Goal: Information Seeking & Learning: Compare options

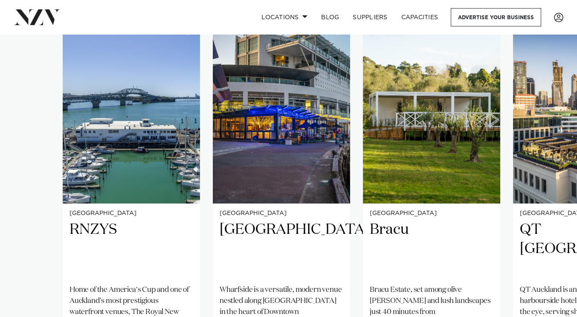
scroll to position [591, 0]
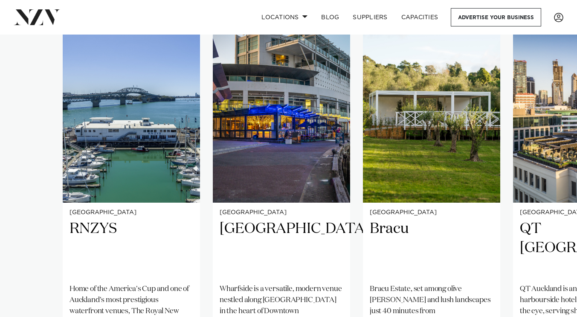
click at [17, 170] on swiper-container "Auckland RNZYS Home of the America's Cup and one of Auckland's most prestigious…" at bounding box center [288, 224] width 577 height 413
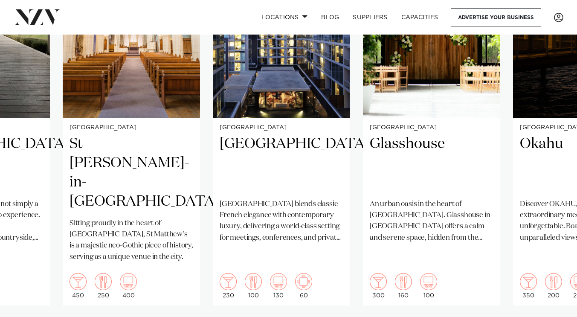
scroll to position [677, 0]
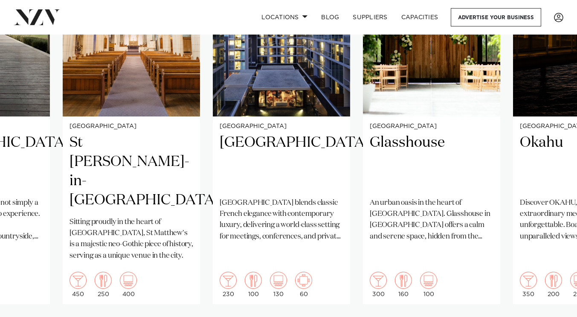
click at [395, 133] on h2 "Glasshouse" at bounding box center [432, 162] width 124 height 58
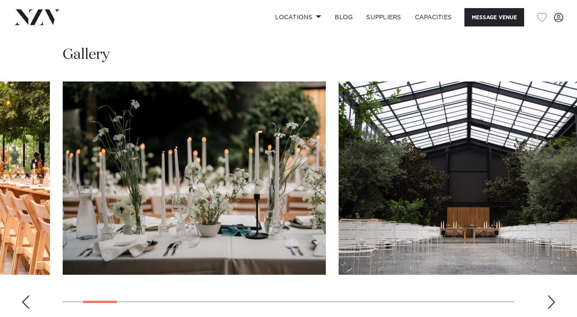
scroll to position [786, 0]
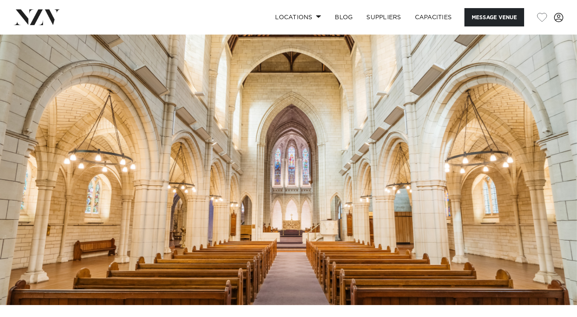
scroll to position [1, 0]
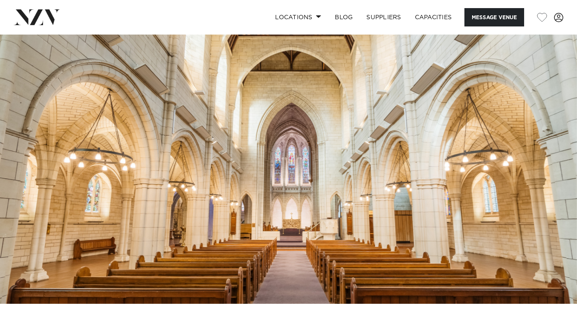
click at [290, 231] on img at bounding box center [288, 168] width 577 height 270
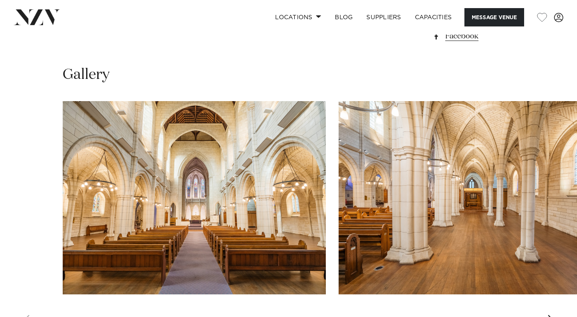
scroll to position [760, 0]
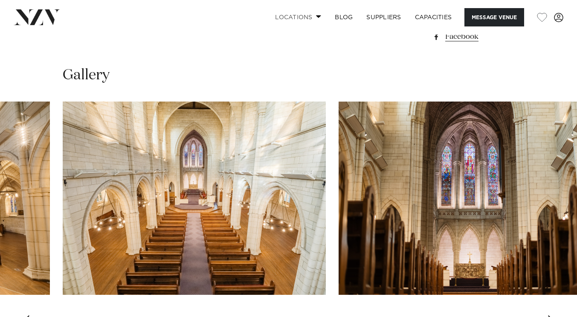
click at [297, 16] on link "Locations" at bounding box center [298, 17] width 60 height 18
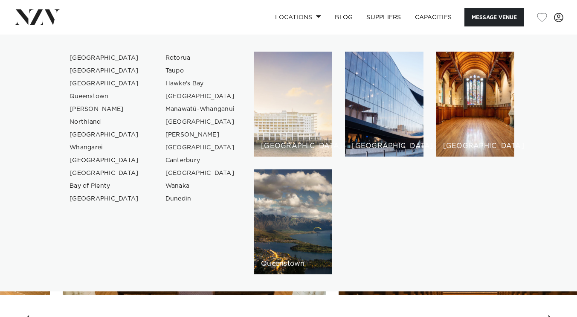
click at [278, 106] on div "[GEOGRAPHIC_DATA]" at bounding box center [293, 104] width 78 height 105
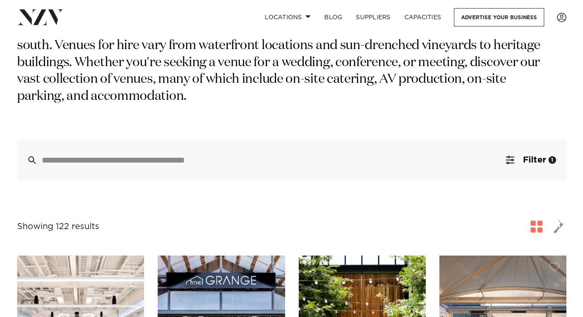
scroll to position [167, 0]
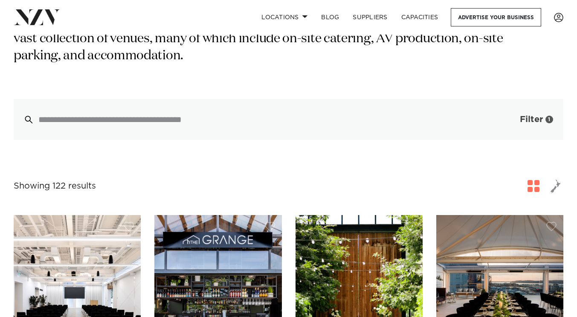
click at [514, 106] on button "Filter 1" at bounding box center [528, 119] width 71 height 41
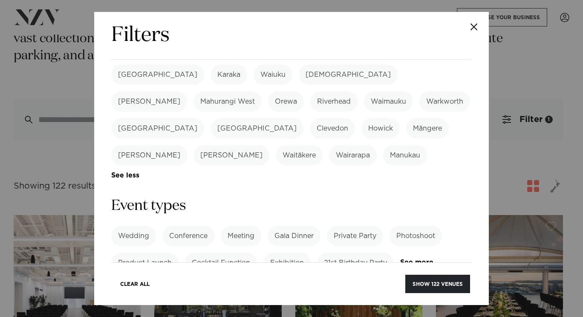
scroll to position [277, 0]
click at [147, 225] on label "Wedding" at bounding box center [133, 235] width 45 height 20
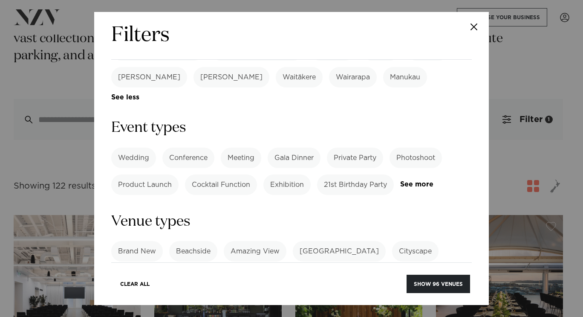
scroll to position [355, 0]
click at [314, 241] on label "Heritage Building" at bounding box center [339, 251] width 93 height 20
click at [396, 274] on link "See more" at bounding box center [424, 277] width 67 height 7
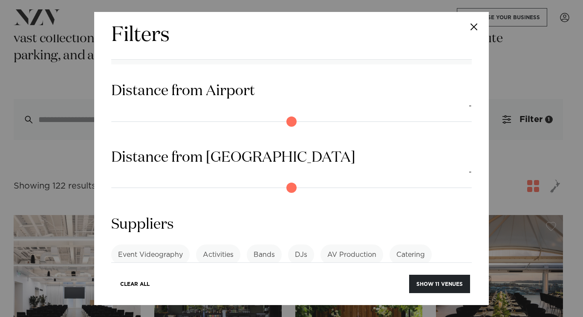
scroll to position [1008, 0]
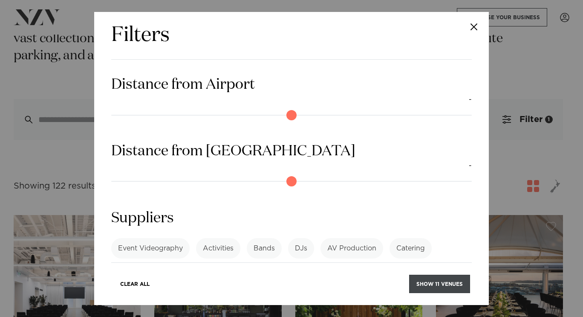
click at [432, 289] on button "Show 11 venues" at bounding box center [439, 284] width 61 height 18
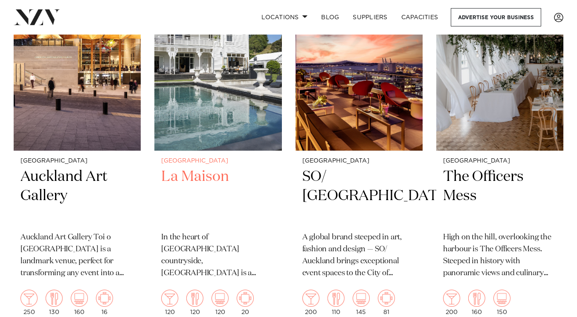
scroll to position [624, 0]
click at [183, 129] on img at bounding box center [217, 65] width 127 height 171
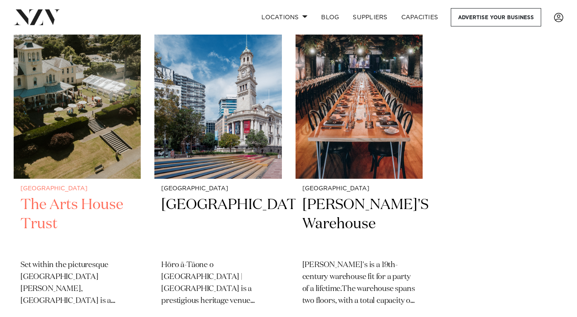
scroll to position [1024, 0]
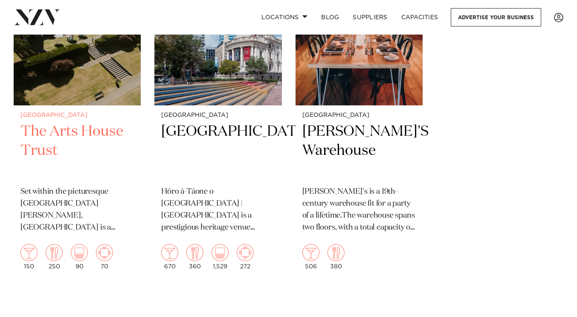
click at [65, 122] on h2 "The Arts House Trust" at bounding box center [76, 151] width 113 height 58
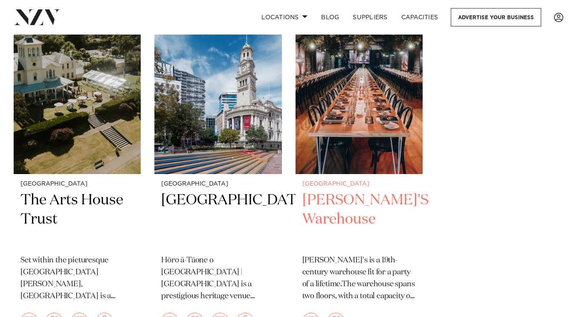
scroll to position [956, 0]
click at [327, 193] on h2 "BRAD'S Warehouse" at bounding box center [358, 219] width 113 height 58
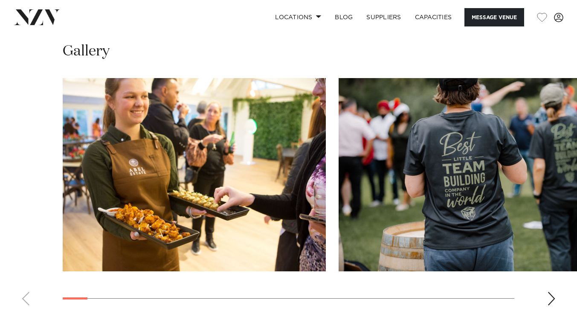
scroll to position [852, 0]
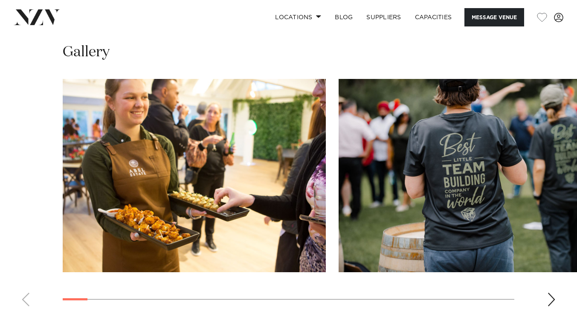
click at [550, 293] on div "Next slide" at bounding box center [551, 300] width 9 height 14
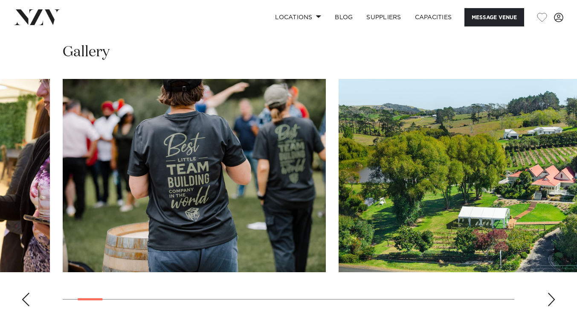
click at [550, 293] on div "Next slide" at bounding box center [551, 300] width 9 height 14
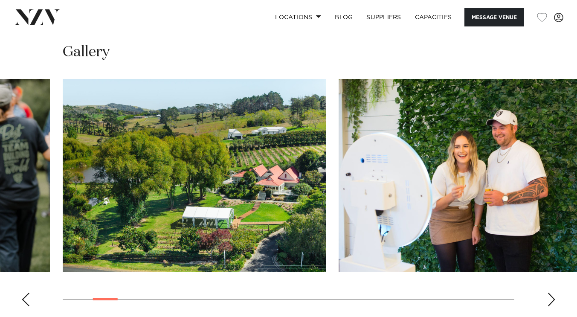
click at [550, 293] on div "Next slide" at bounding box center [551, 300] width 9 height 14
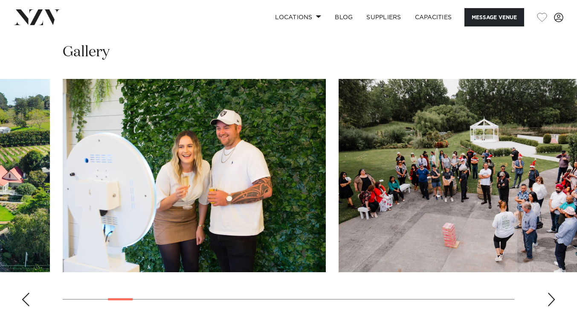
click at [550, 293] on div "Next slide" at bounding box center [551, 300] width 9 height 14
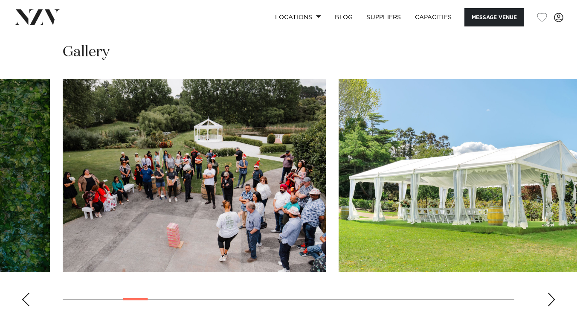
click at [550, 293] on div "Next slide" at bounding box center [551, 300] width 9 height 14
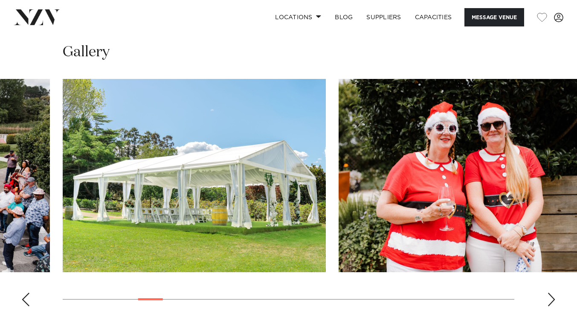
click at [550, 293] on div "Next slide" at bounding box center [551, 300] width 9 height 14
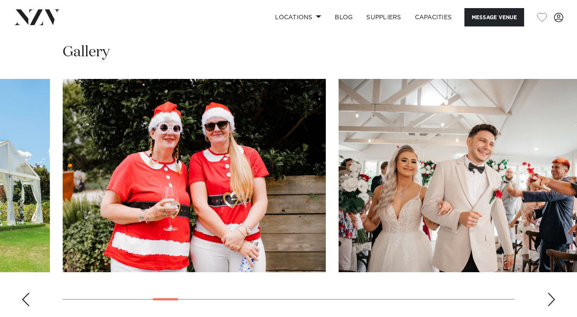
click at [550, 293] on div "Next slide" at bounding box center [551, 300] width 9 height 14
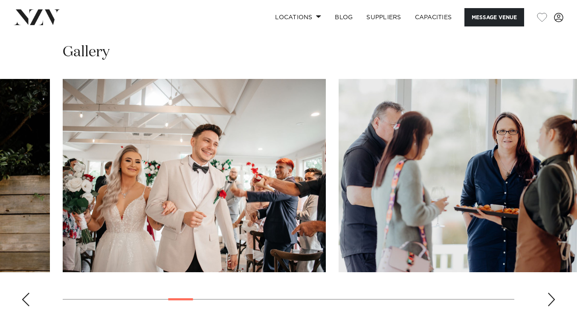
click at [550, 293] on div "Next slide" at bounding box center [551, 300] width 9 height 14
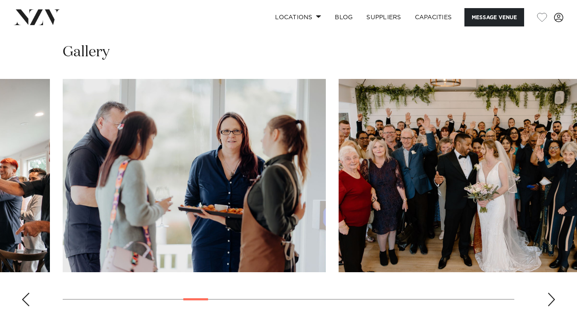
click at [550, 293] on div "Next slide" at bounding box center [551, 300] width 9 height 14
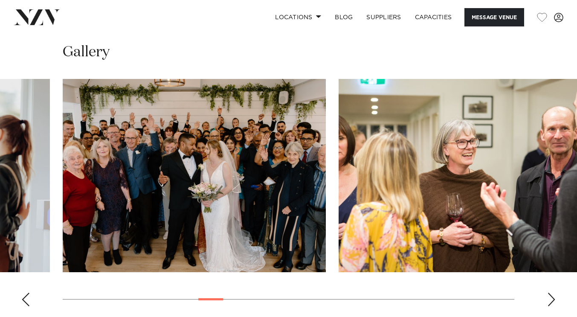
click at [550, 293] on div "Next slide" at bounding box center [551, 300] width 9 height 14
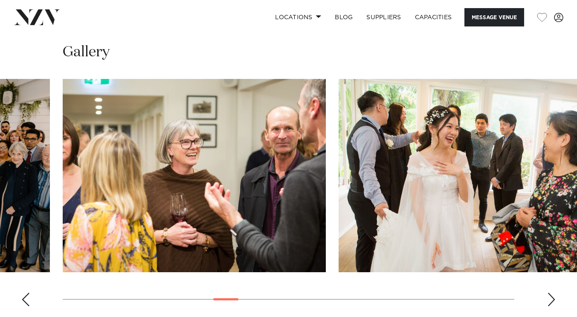
click at [550, 293] on div "Next slide" at bounding box center [551, 300] width 9 height 14
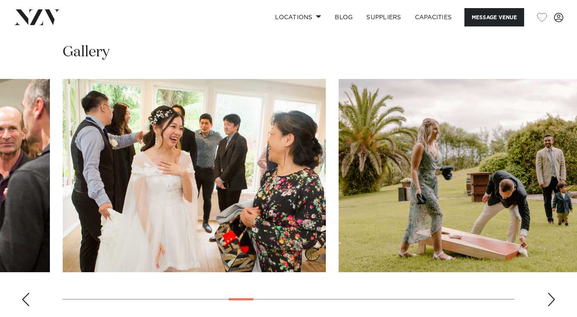
click at [550, 293] on div "Next slide" at bounding box center [551, 300] width 9 height 14
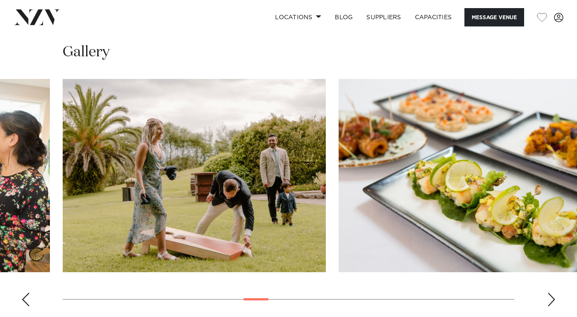
click at [550, 293] on div "Next slide" at bounding box center [551, 300] width 9 height 14
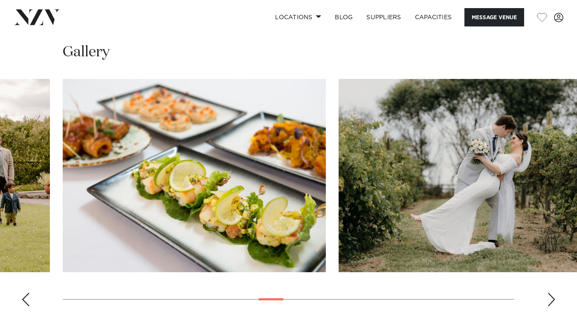
click at [550, 293] on div "Next slide" at bounding box center [551, 300] width 9 height 14
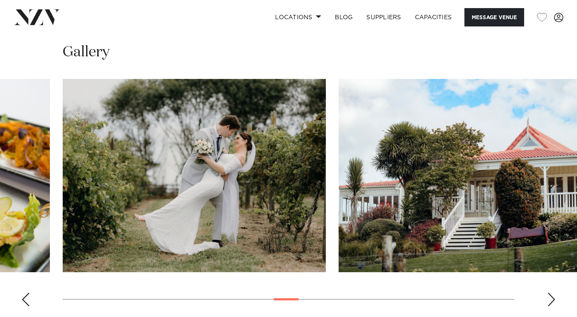
click at [550, 293] on div "Next slide" at bounding box center [551, 300] width 9 height 14
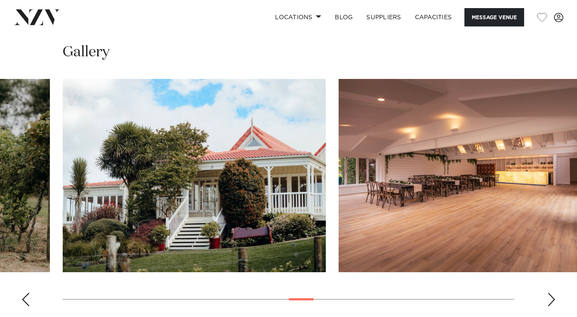
click at [550, 293] on div "Next slide" at bounding box center [551, 300] width 9 height 14
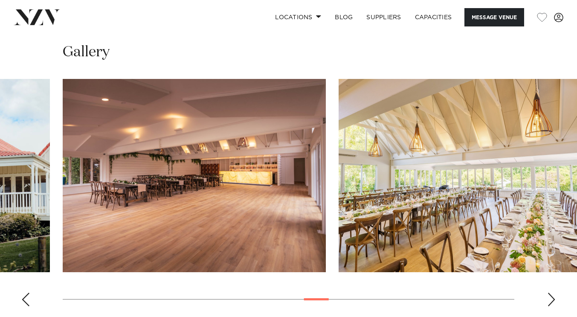
click at [550, 293] on div "Next slide" at bounding box center [551, 300] width 9 height 14
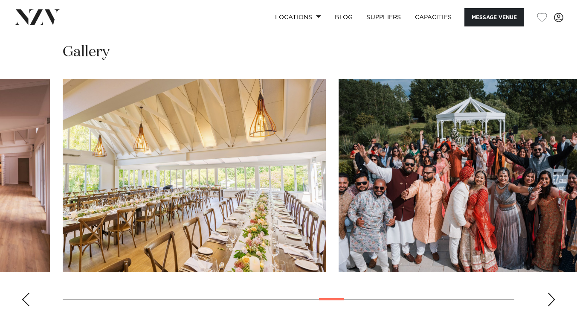
click at [550, 293] on div "Next slide" at bounding box center [551, 300] width 9 height 14
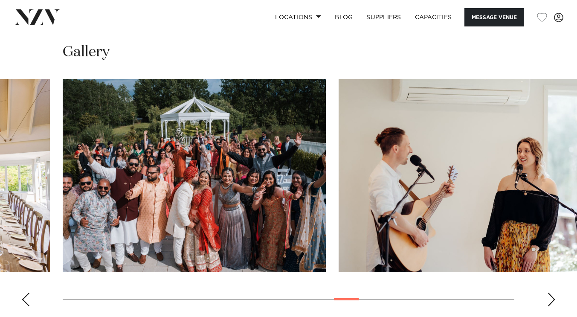
click at [550, 293] on div "Next slide" at bounding box center [551, 300] width 9 height 14
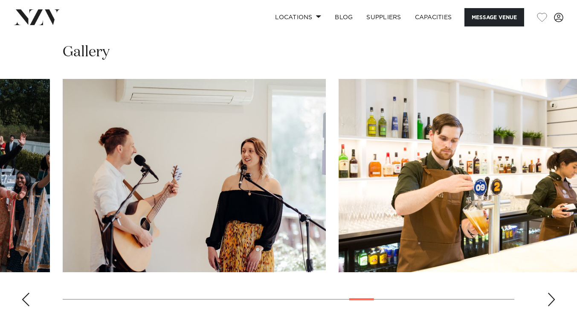
click at [550, 293] on div "Next slide" at bounding box center [551, 300] width 9 height 14
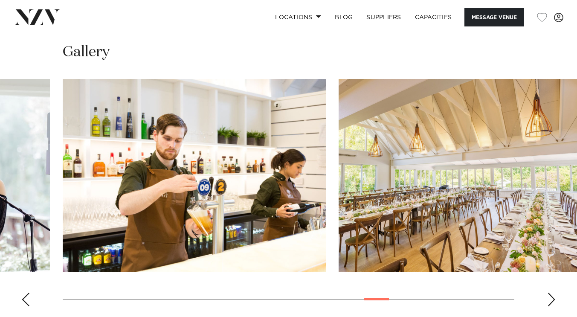
click at [550, 293] on div "Next slide" at bounding box center [551, 300] width 9 height 14
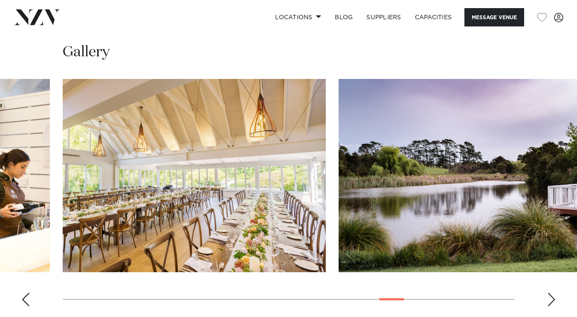
click at [550, 293] on div "Next slide" at bounding box center [551, 300] width 9 height 14
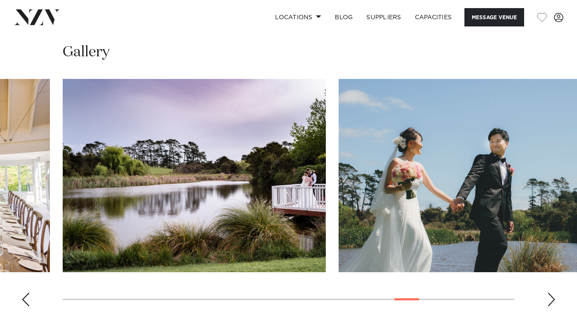
click at [550, 293] on div "Next slide" at bounding box center [551, 300] width 9 height 14
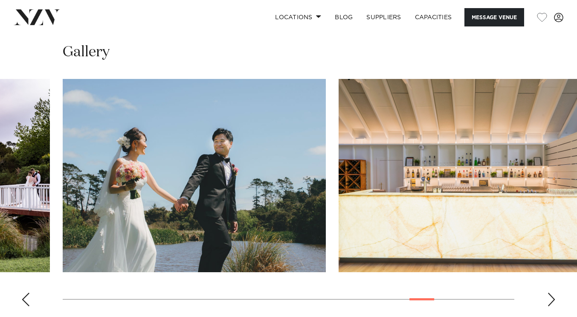
click at [550, 293] on div "Next slide" at bounding box center [551, 300] width 9 height 14
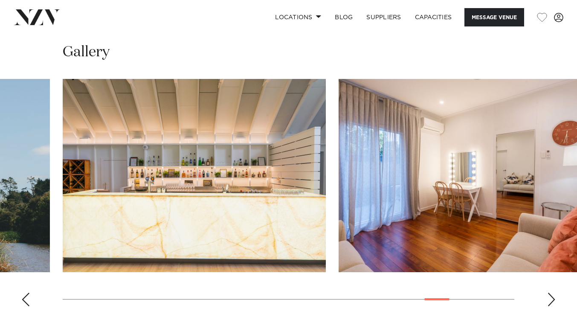
click at [550, 293] on div "Next slide" at bounding box center [551, 300] width 9 height 14
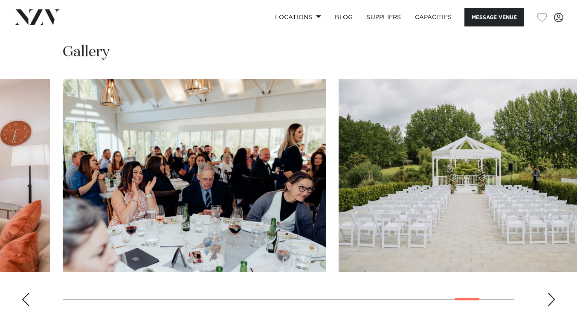
click at [550, 293] on div "Next slide" at bounding box center [551, 300] width 9 height 14
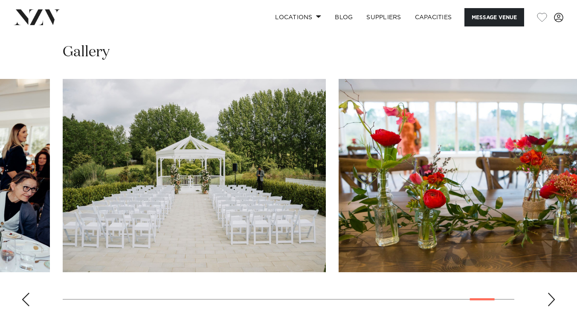
click at [550, 293] on div "Next slide" at bounding box center [551, 300] width 9 height 14
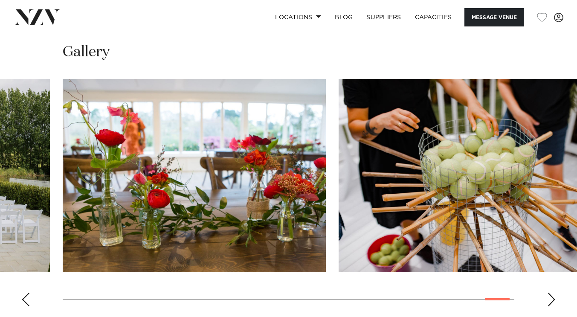
click at [554, 293] on div "Next slide" at bounding box center [551, 300] width 9 height 14
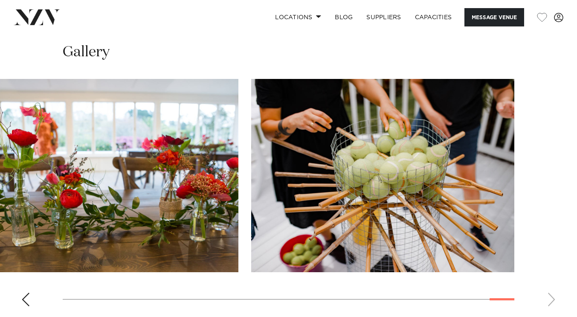
click at [554, 291] on swiper-container at bounding box center [288, 196] width 577 height 234
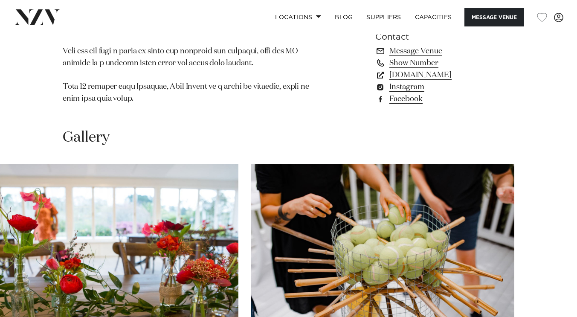
scroll to position [925, 0]
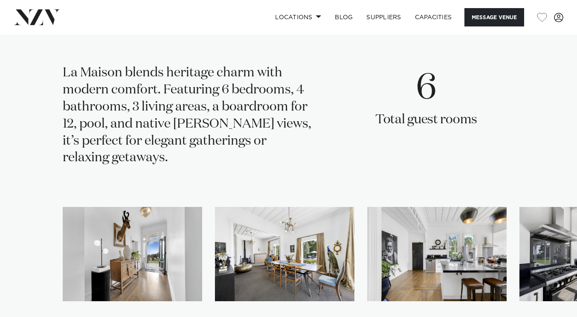
scroll to position [1617, 0]
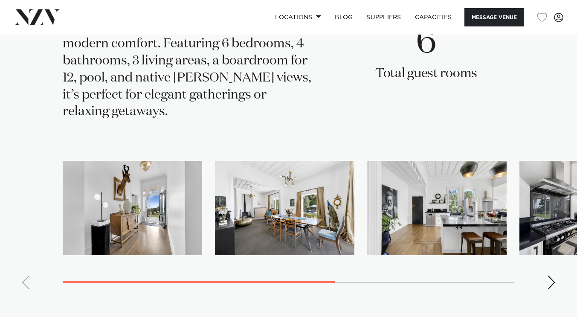
click at [547, 267] on swiper-container at bounding box center [288, 228] width 577 height 135
click at [552, 276] on div "Next slide" at bounding box center [551, 283] width 9 height 14
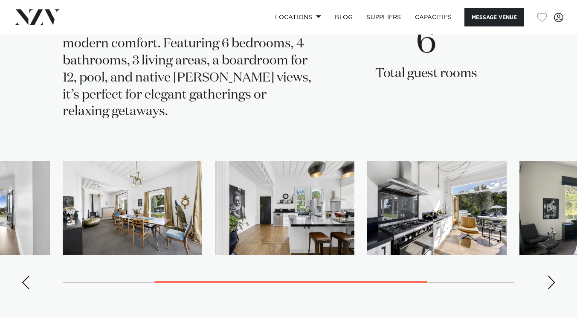
click at [552, 276] on div "Next slide" at bounding box center [551, 283] width 9 height 14
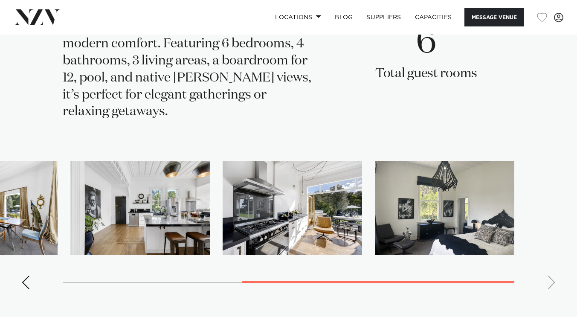
click at [552, 267] on swiper-container at bounding box center [288, 228] width 577 height 135
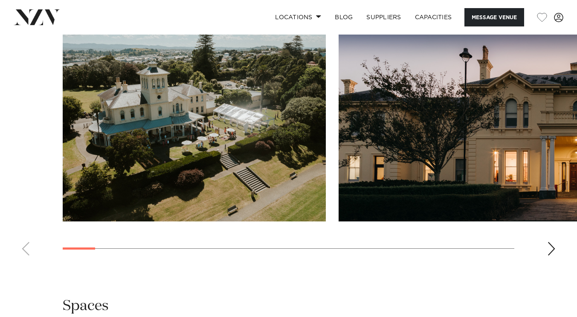
scroll to position [846, 0]
click at [551, 256] on div "Next slide" at bounding box center [551, 249] width 9 height 14
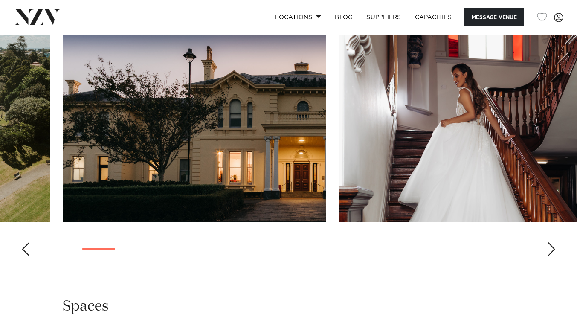
click at [551, 256] on div "Next slide" at bounding box center [551, 249] width 9 height 14
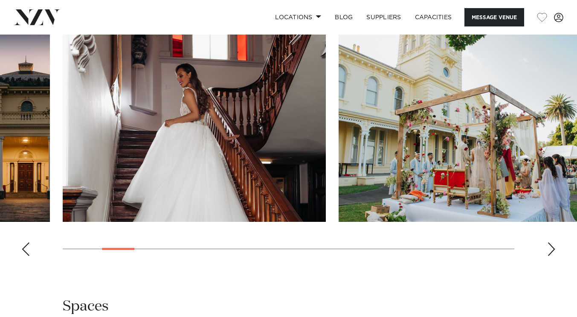
click at [551, 256] on div "Next slide" at bounding box center [551, 249] width 9 height 14
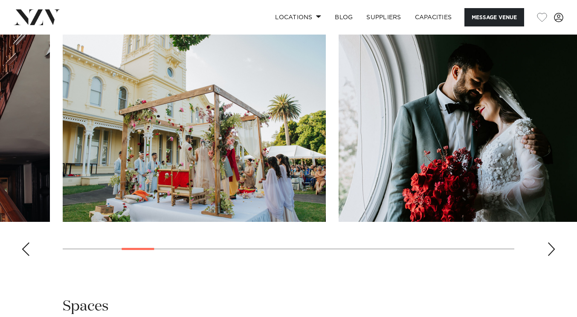
click at [551, 256] on div "Next slide" at bounding box center [551, 249] width 9 height 14
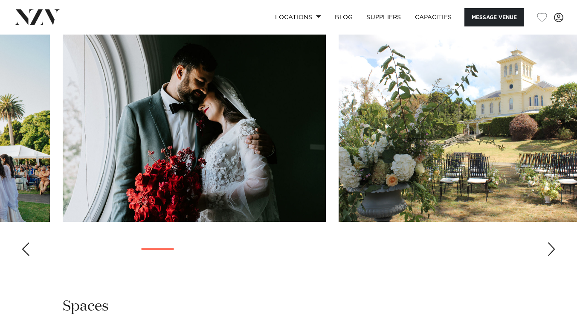
click at [551, 256] on div "Next slide" at bounding box center [551, 249] width 9 height 14
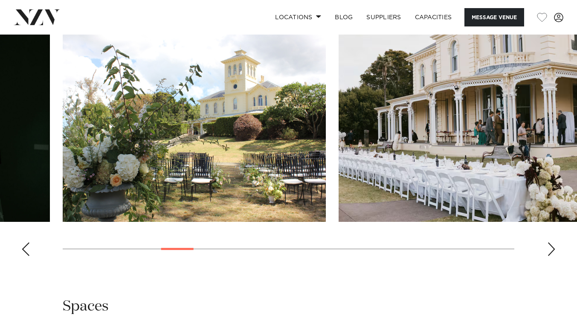
click at [551, 256] on div "Next slide" at bounding box center [551, 249] width 9 height 14
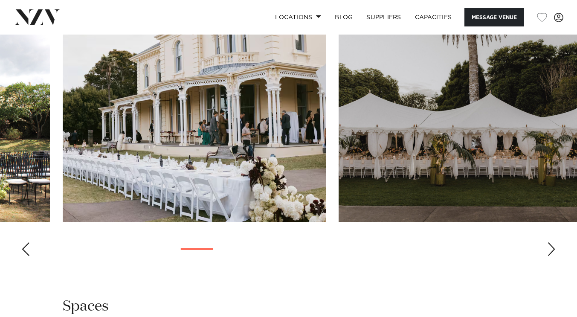
click at [551, 256] on div "Next slide" at bounding box center [551, 249] width 9 height 14
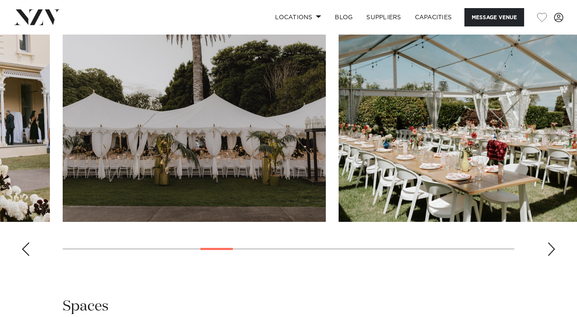
click at [551, 256] on div "Next slide" at bounding box center [551, 249] width 9 height 14
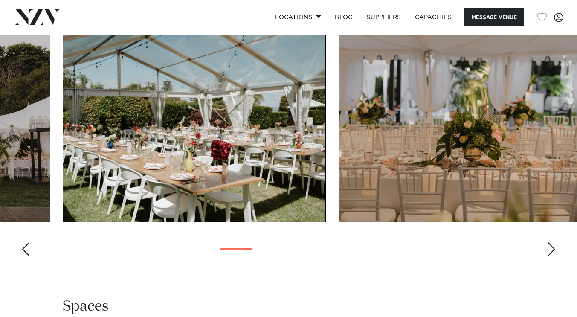
click at [551, 256] on div "Next slide" at bounding box center [551, 249] width 9 height 14
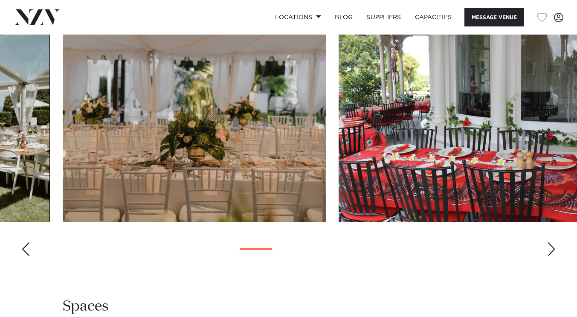
click at [551, 256] on div "Next slide" at bounding box center [551, 249] width 9 height 14
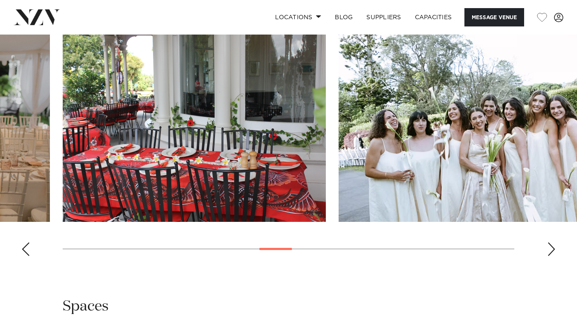
click at [551, 256] on div "Next slide" at bounding box center [551, 249] width 9 height 14
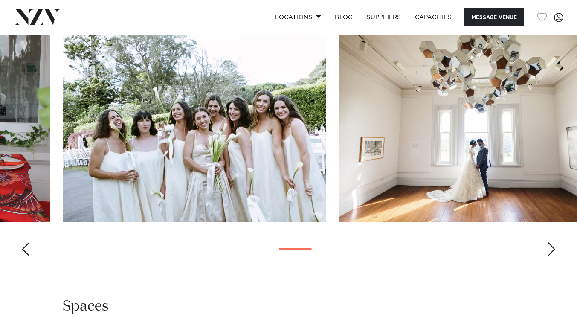
click at [551, 256] on div "Next slide" at bounding box center [551, 249] width 9 height 14
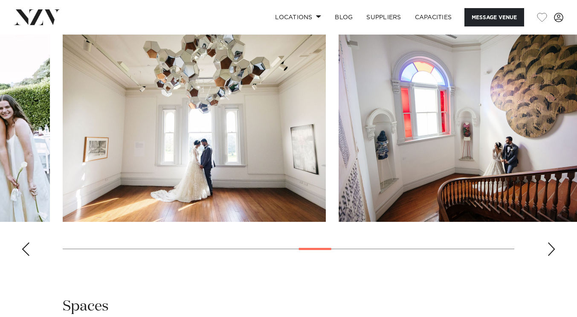
click at [551, 256] on div "Next slide" at bounding box center [551, 249] width 9 height 14
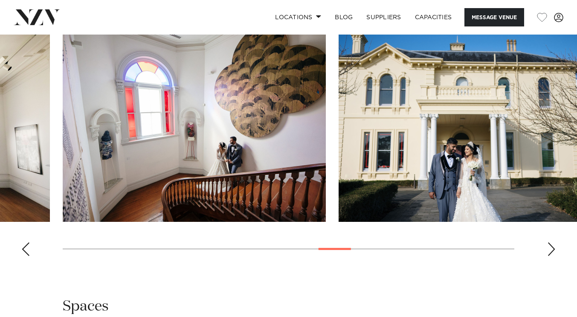
click at [551, 256] on div "Next slide" at bounding box center [551, 249] width 9 height 14
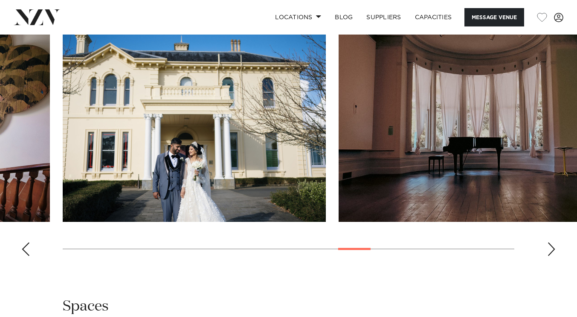
click at [551, 256] on div "Next slide" at bounding box center [551, 249] width 9 height 14
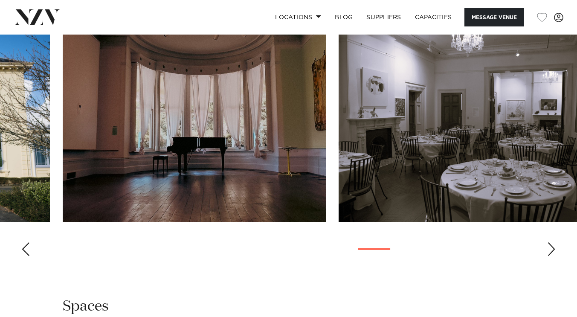
click at [551, 256] on div "Next slide" at bounding box center [551, 249] width 9 height 14
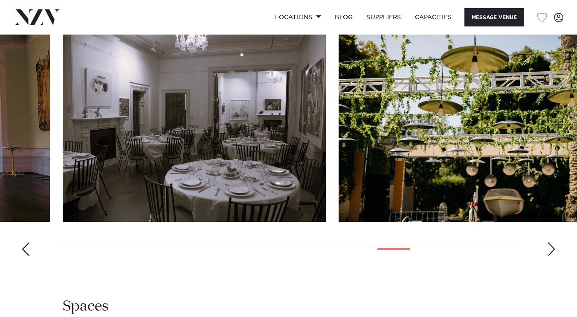
click at [551, 256] on div "Next slide" at bounding box center [551, 249] width 9 height 14
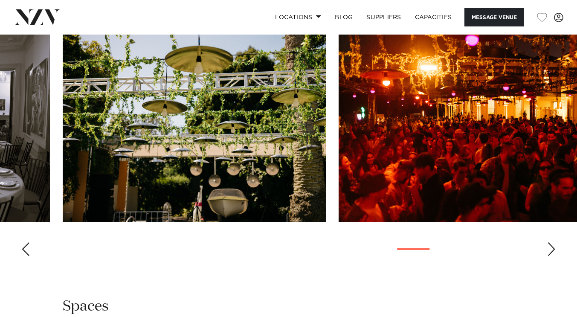
click at [551, 256] on div "Next slide" at bounding box center [551, 249] width 9 height 14
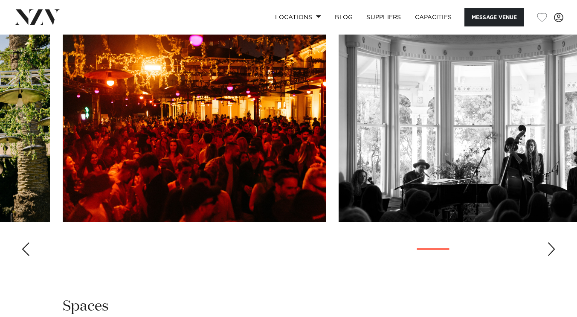
click at [551, 256] on div "Next slide" at bounding box center [551, 249] width 9 height 14
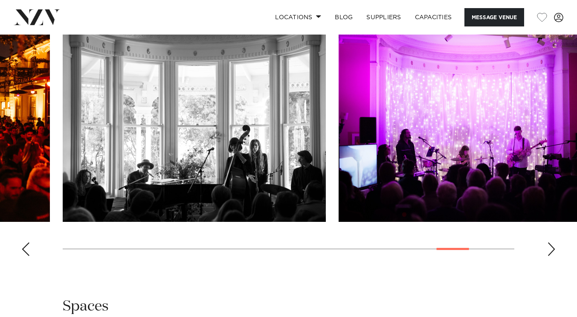
click at [551, 256] on div "Next slide" at bounding box center [551, 249] width 9 height 14
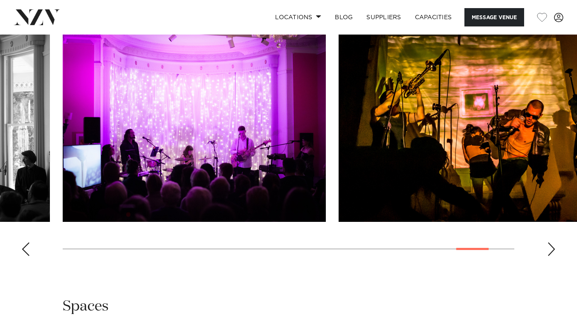
click at [551, 256] on div "Next slide" at bounding box center [551, 249] width 9 height 14
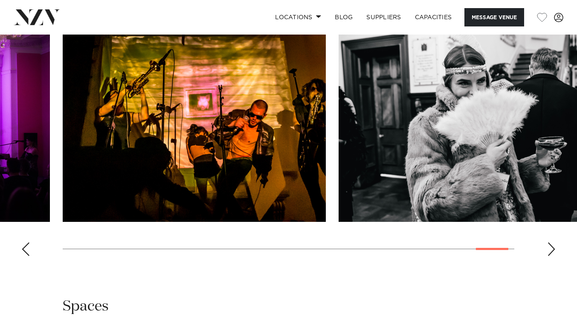
click at [551, 256] on div "Next slide" at bounding box center [551, 249] width 9 height 14
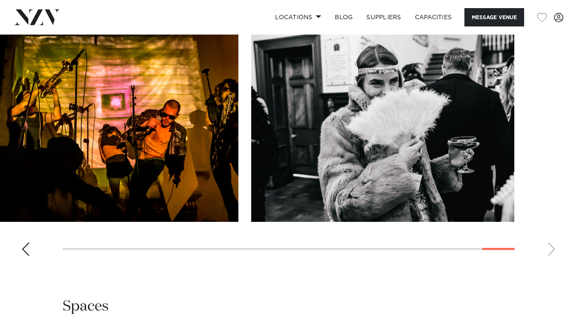
click at [551, 263] on swiper-container at bounding box center [288, 146] width 577 height 234
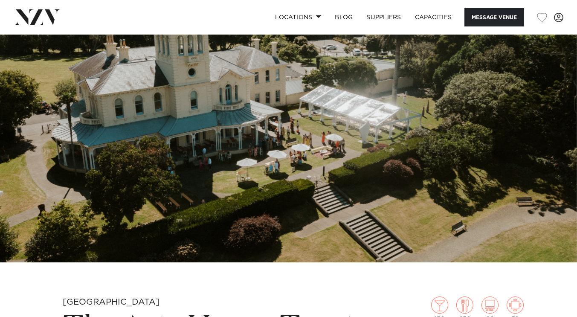
scroll to position [0, 0]
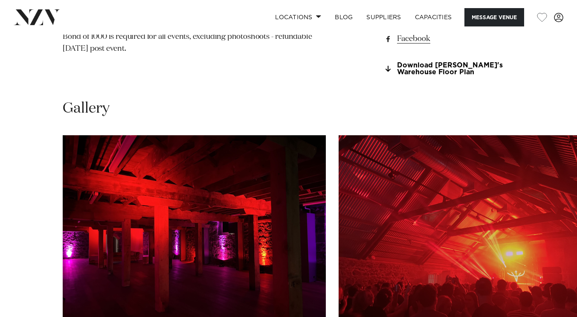
scroll to position [844, 0]
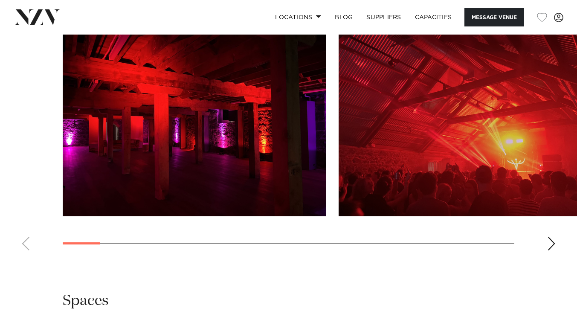
click at [544, 237] on swiper-container at bounding box center [288, 140] width 577 height 234
click at [548, 237] on div "Next slide" at bounding box center [551, 244] width 9 height 14
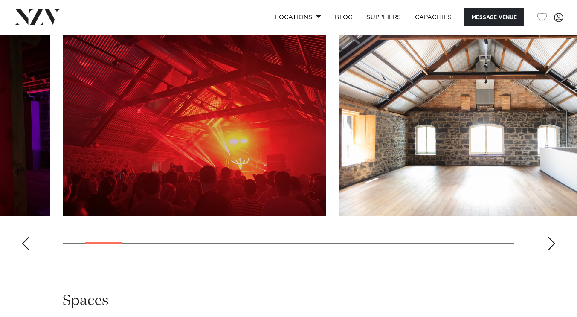
click at [548, 237] on div "Next slide" at bounding box center [551, 244] width 9 height 14
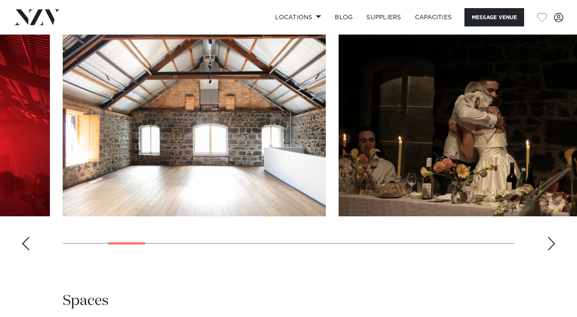
click at [548, 237] on div "Next slide" at bounding box center [551, 244] width 9 height 14
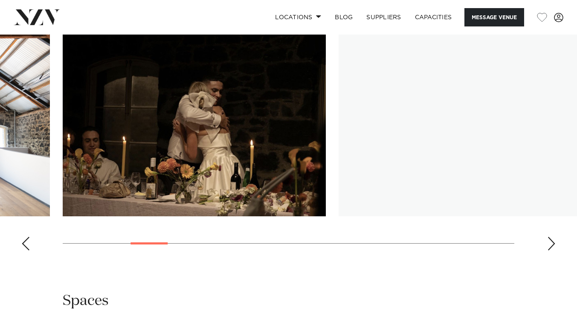
click at [548, 237] on div "Next slide" at bounding box center [551, 244] width 9 height 14
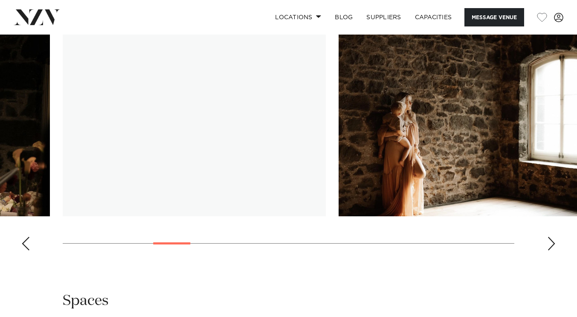
click at [548, 237] on div "Next slide" at bounding box center [551, 244] width 9 height 14
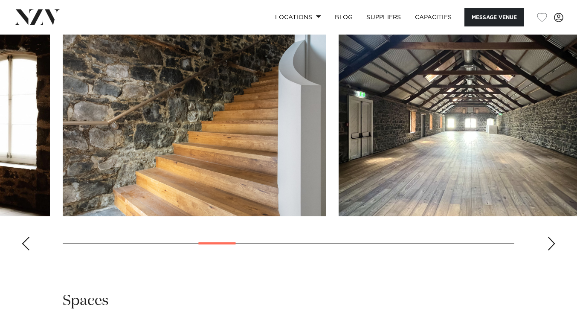
click at [548, 237] on div "Next slide" at bounding box center [551, 244] width 9 height 14
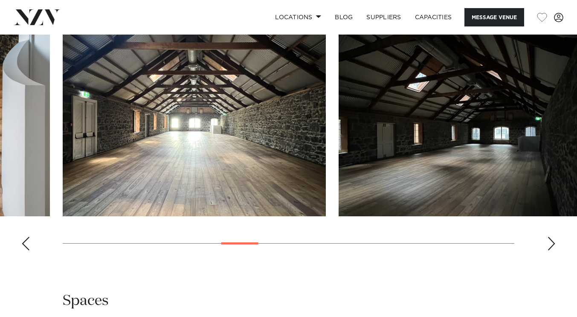
click at [548, 237] on div "Next slide" at bounding box center [551, 244] width 9 height 14
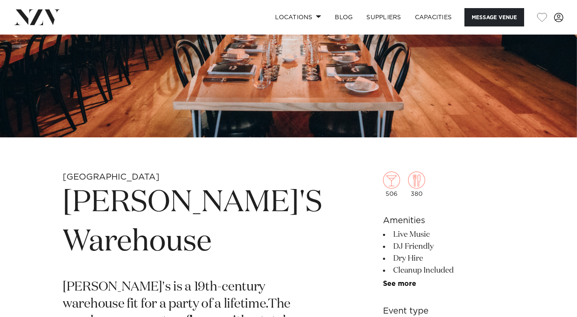
scroll to position [147, 0]
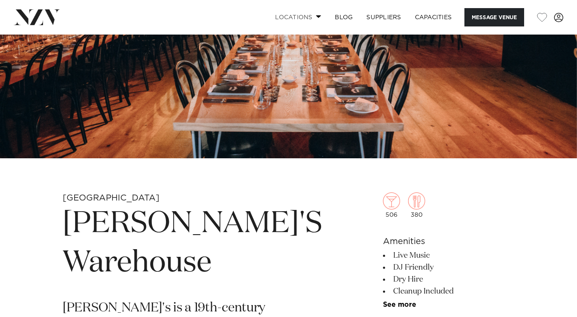
click at [298, 18] on link "Locations" at bounding box center [298, 17] width 60 height 18
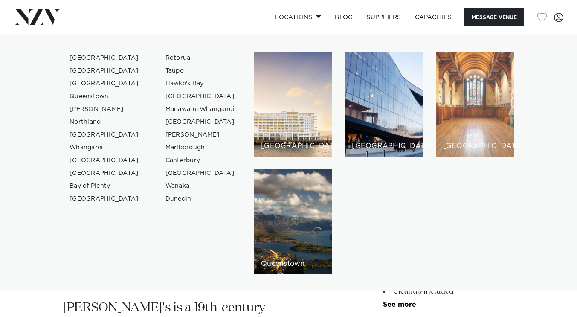
click at [478, 107] on div "[GEOGRAPHIC_DATA]" at bounding box center [475, 104] width 78 height 105
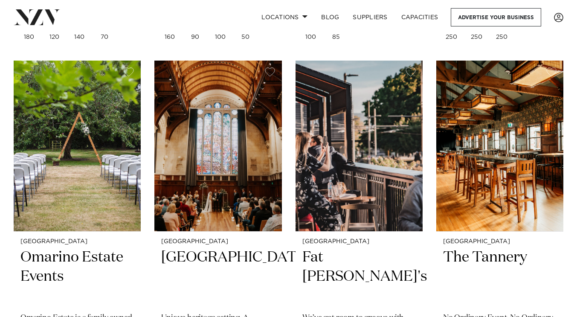
scroll to position [2456, 0]
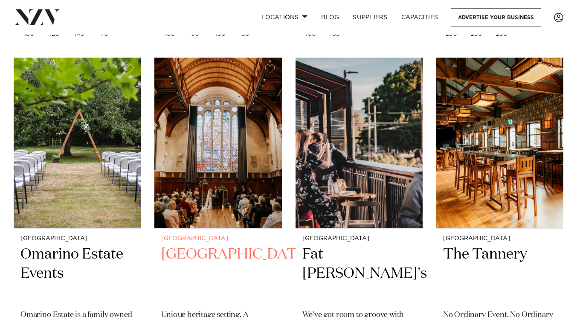
click at [224, 142] on img at bounding box center [217, 143] width 127 height 171
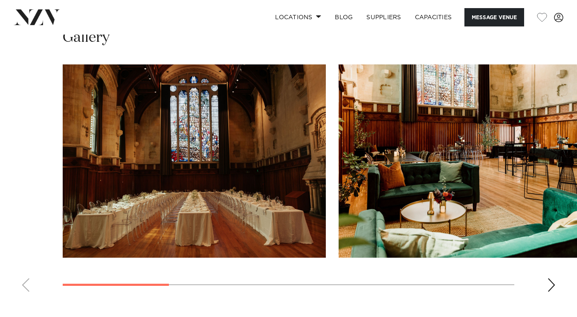
scroll to position [798, 0]
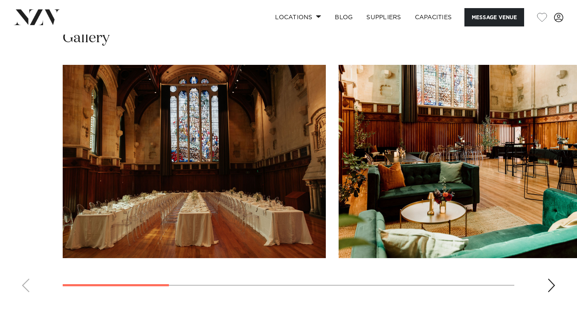
click at [252, 136] on img "1 / 7" at bounding box center [194, 161] width 263 height 193
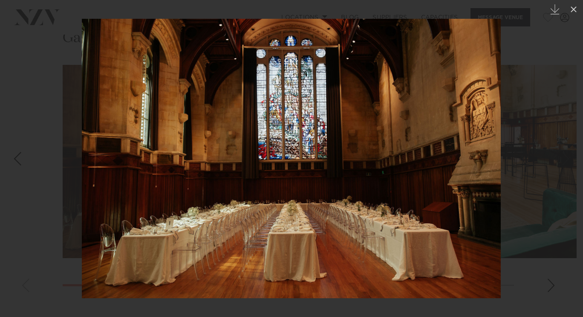
click at [542, 267] on div at bounding box center [291, 158] width 583 height 317
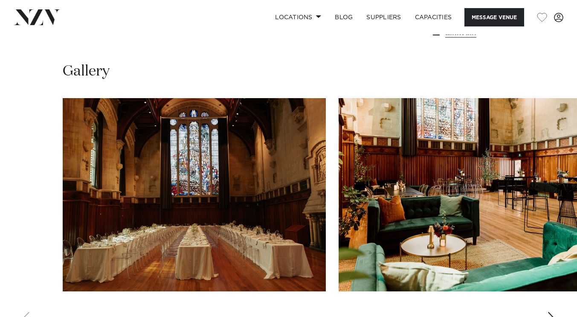
scroll to position [764, 0]
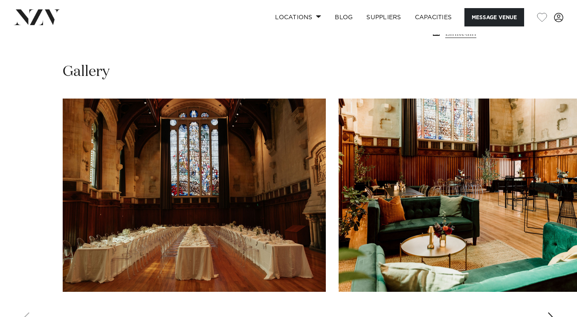
click at [550, 312] on div "Next slide" at bounding box center [551, 319] width 9 height 14
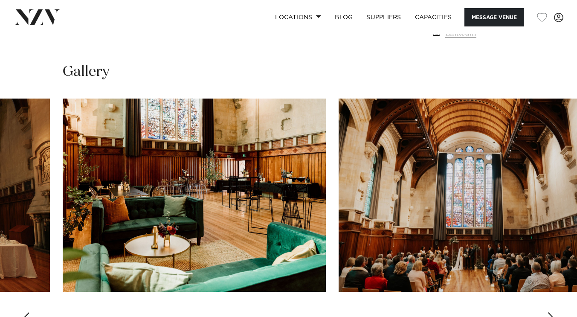
click at [550, 312] on div "Next slide" at bounding box center [551, 319] width 9 height 14
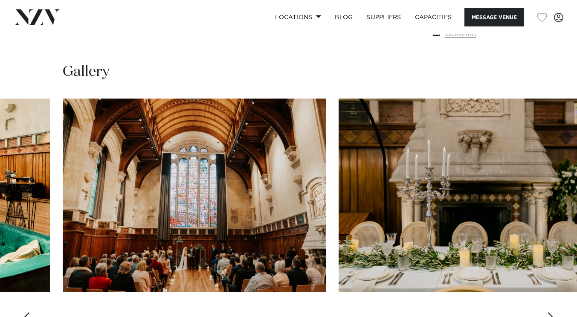
click at [550, 312] on div "Next slide" at bounding box center [551, 319] width 9 height 14
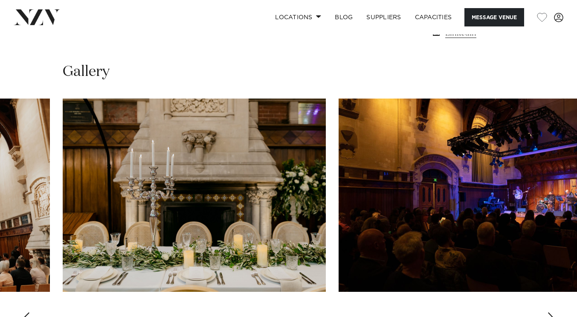
click at [550, 312] on div "Next slide" at bounding box center [551, 319] width 9 height 14
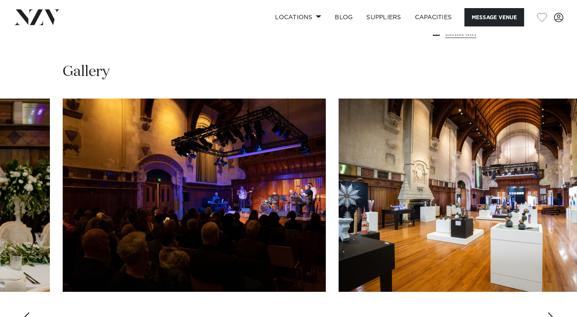
click at [550, 312] on div "Next slide" at bounding box center [551, 319] width 9 height 14
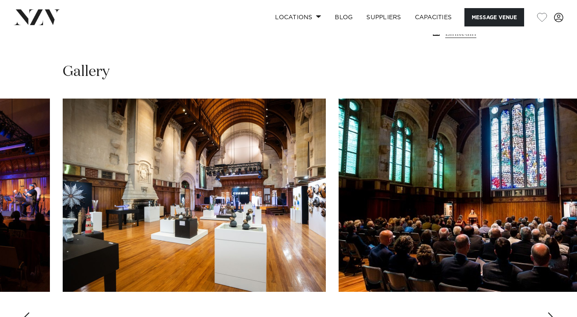
click at [550, 312] on div "Next slide" at bounding box center [551, 319] width 9 height 14
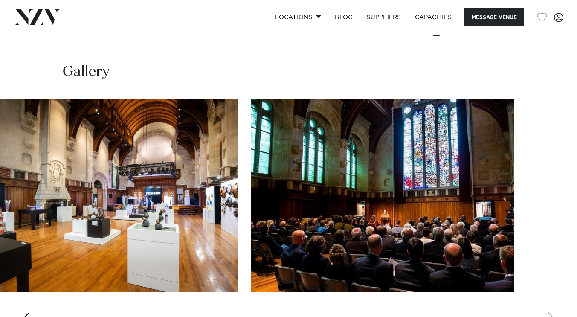
click at [550, 292] on swiper-container at bounding box center [288, 216] width 577 height 234
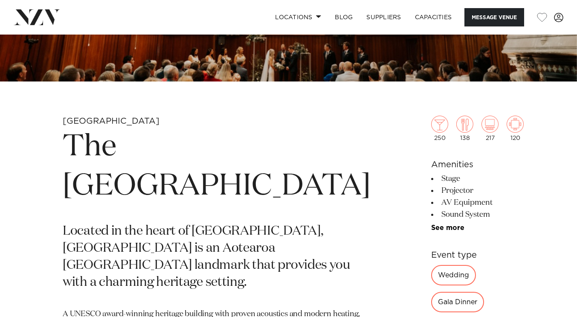
scroll to position [237, 0]
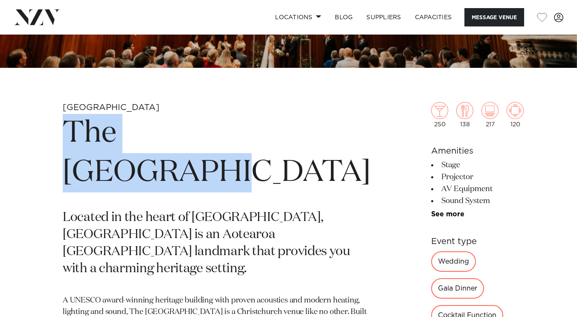
drag, startPoint x: 64, startPoint y: 133, endPoint x: 259, endPoint y: 137, distance: 195.4
click at [259, 137] on h1 "The Great Hall" at bounding box center [217, 153] width 308 height 78
copy h1 "The Great Hall"
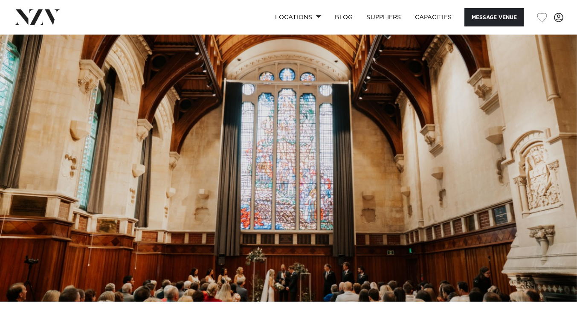
scroll to position [0, 0]
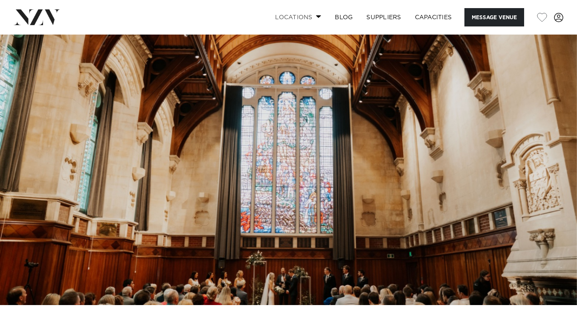
click at [306, 22] on link "Locations" at bounding box center [298, 17] width 60 height 18
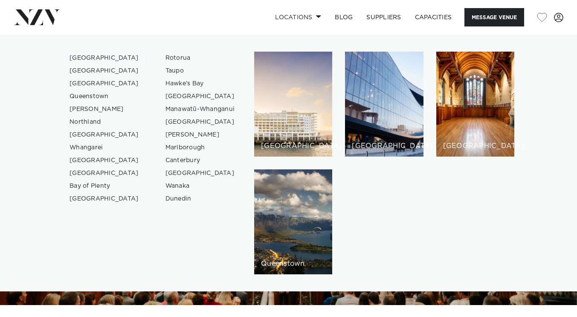
click at [88, 61] on link "[GEOGRAPHIC_DATA]" at bounding box center [104, 58] width 83 height 13
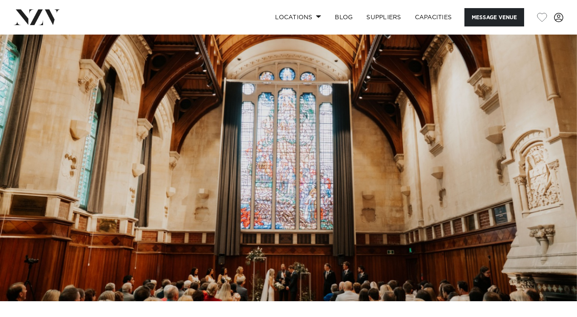
scroll to position [2, 0]
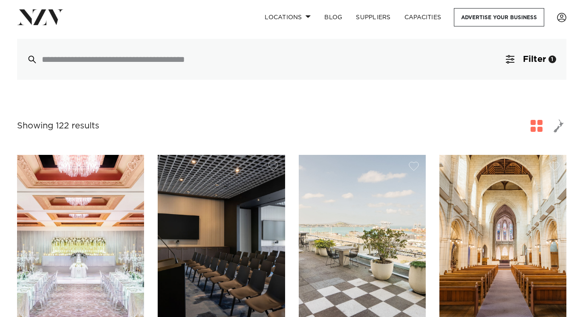
scroll to position [226, 0]
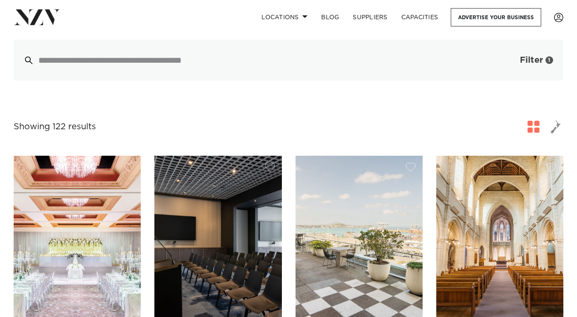
click at [534, 51] on button "Filter 1" at bounding box center [528, 60] width 71 height 41
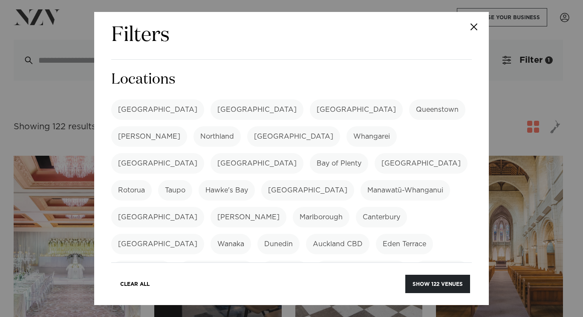
click at [473, 33] on button "Close" at bounding box center [474, 27] width 30 height 30
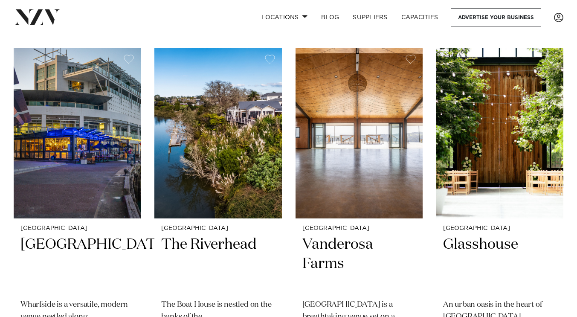
scroll to position [2131, 0]
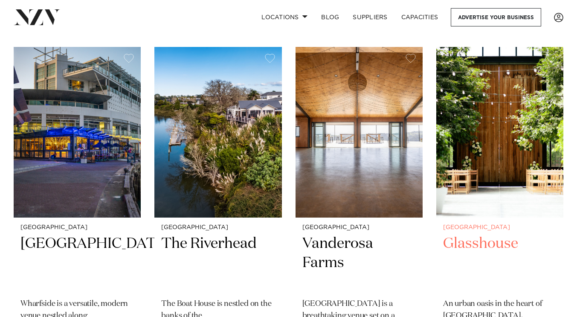
click at [537, 162] on img at bounding box center [499, 132] width 127 height 171
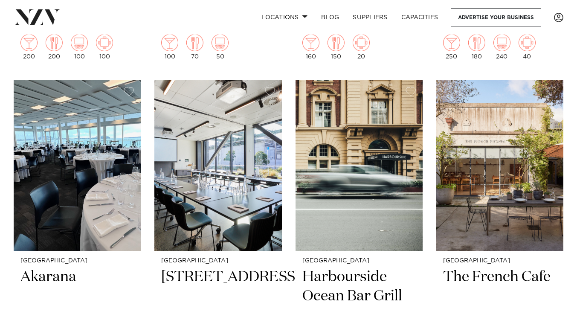
scroll to position [4230, 0]
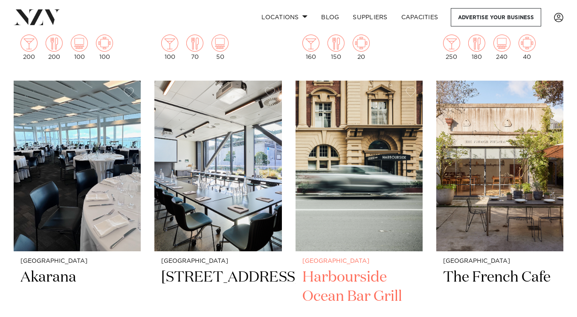
click at [406, 128] on img at bounding box center [359, 166] width 127 height 171
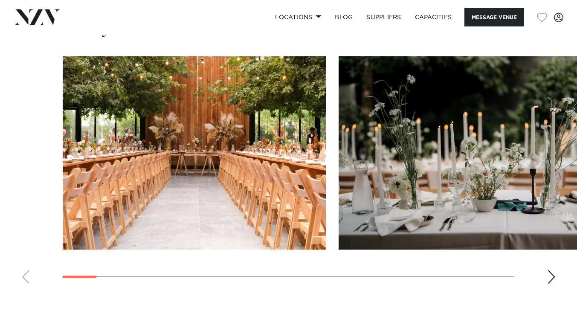
scroll to position [809, 0]
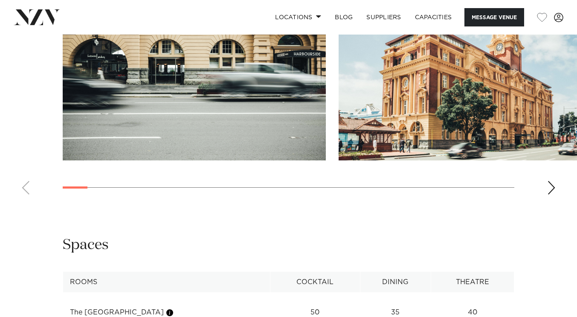
scroll to position [927, 0]
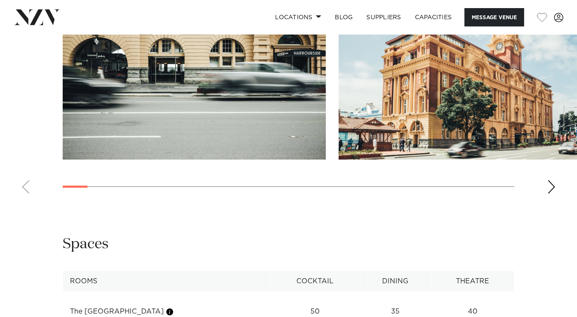
click at [551, 180] on div "Next slide" at bounding box center [551, 187] width 9 height 14
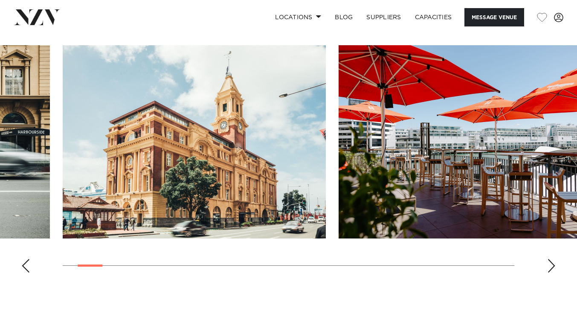
scroll to position [849, 0]
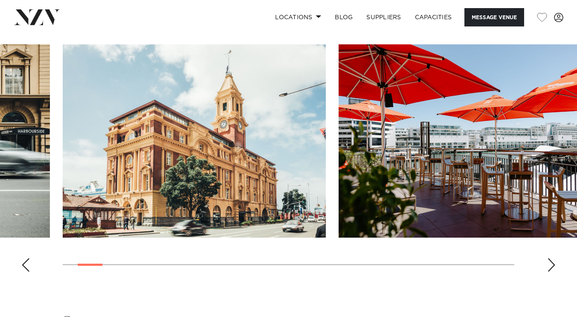
click at [555, 258] on div "Next slide" at bounding box center [551, 265] width 9 height 14
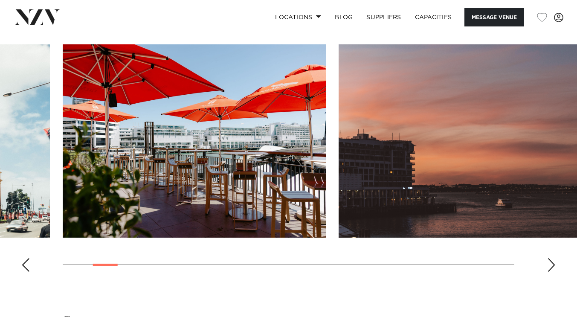
click at [554, 258] on div "Next slide" at bounding box center [551, 265] width 9 height 14
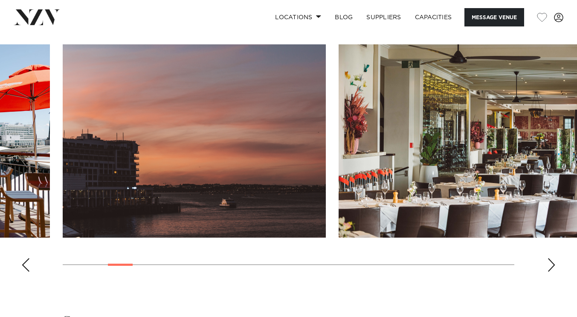
click at [553, 258] on div "Next slide" at bounding box center [551, 265] width 9 height 14
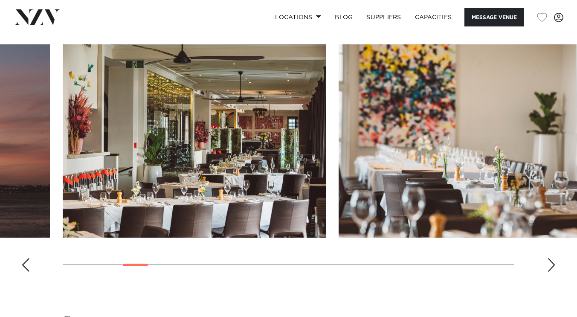
click at [554, 258] on div "Next slide" at bounding box center [551, 265] width 9 height 14
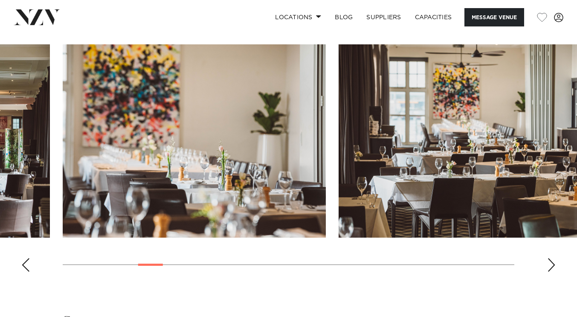
click at [553, 258] on div "Next slide" at bounding box center [551, 265] width 9 height 14
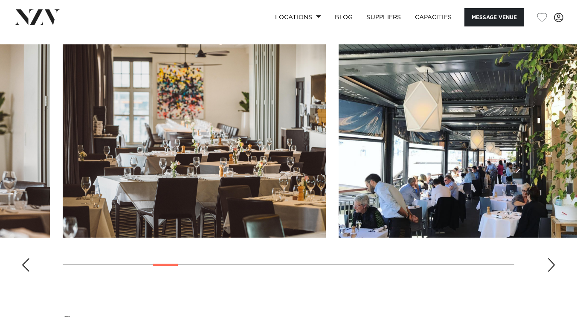
click at [553, 258] on div "Next slide" at bounding box center [551, 265] width 9 height 14
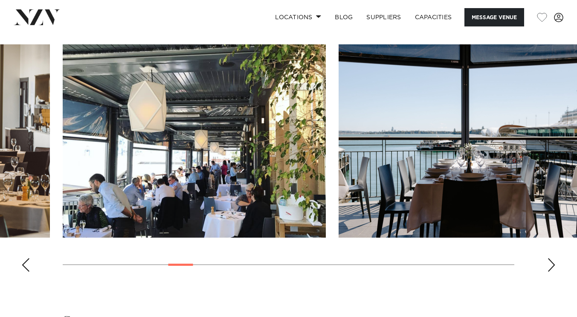
click at [555, 258] on div "Next slide" at bounding box center [551, 265] width 9 height 14
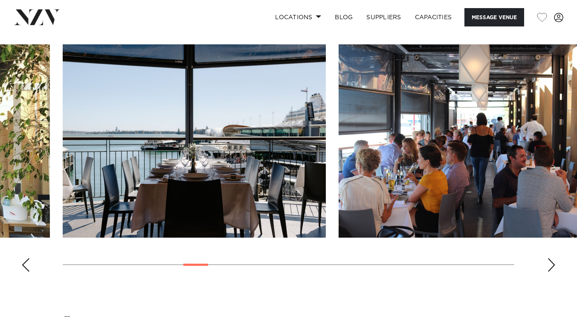
click at [554, 258] on div "Next slide" at bounding box center [551, 265] width 9 height 14
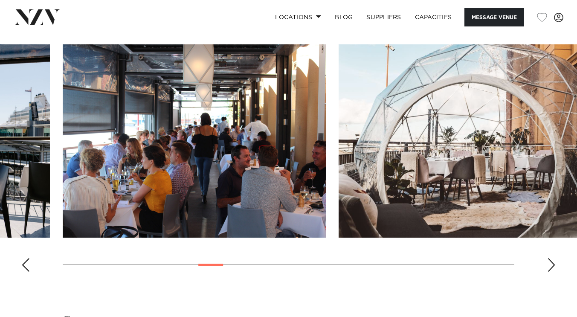
click at [555, 258] on div "Next slide" at bounding box center [551, 265] width 9 height 14
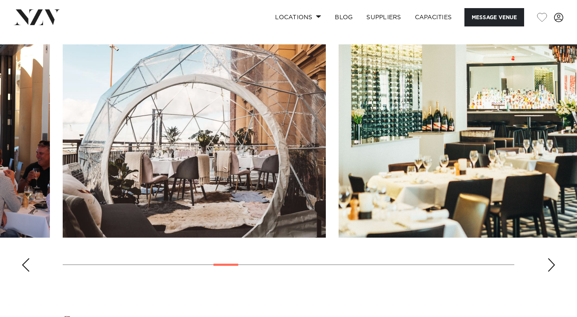
click at [555, 258] on div "Next slide" at bounding box center [551, 265] width 9 height 14
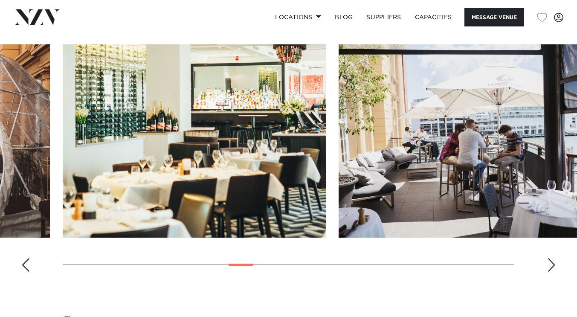
click at [555, 258] on div "Next slide" at bounding box center [551, 265] width 9 height 14
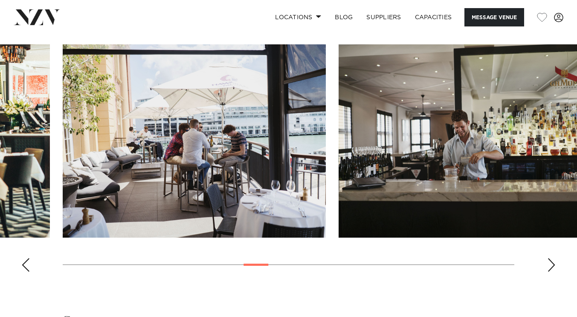
click at [552, 258] on div "Next slide" at bounding box center [551, 265] width 9 height 14
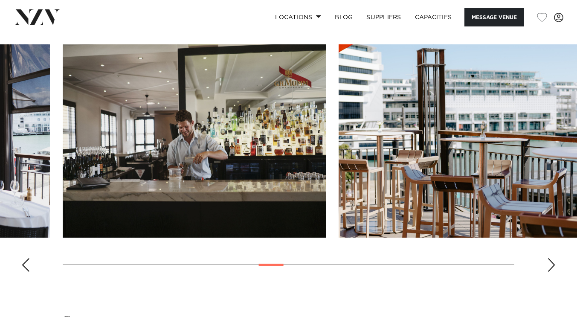
click at [555, 258] on div "Next slide" at bounding box center [551, 265] width 9 height 14
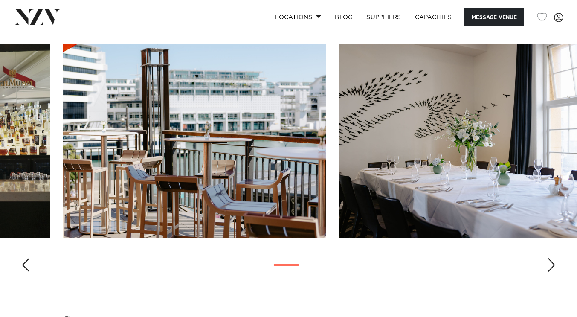
click at [555, 258] on div "Next slide" at bounding box center [551, 265] width 9 height 14
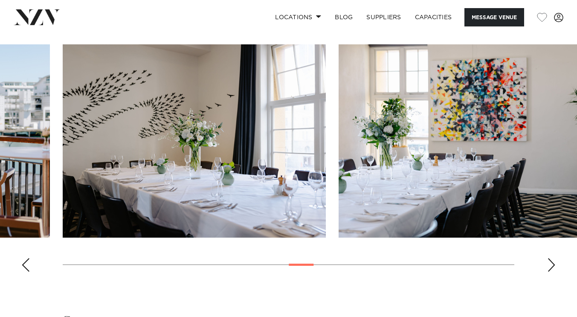
click at [555, 258] on div "Next slide" at bounding box center [551, 265] width 9 height 14
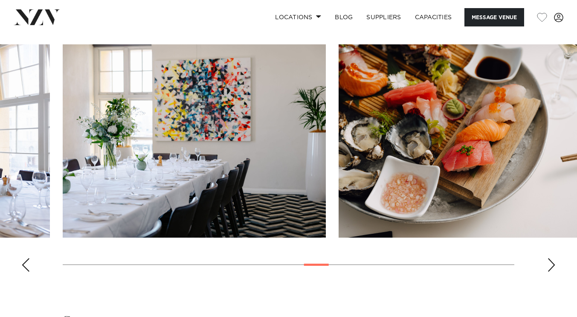
click at [555, 258] on div "Next slide" at bounding box center [551, 265] width 9 height 14
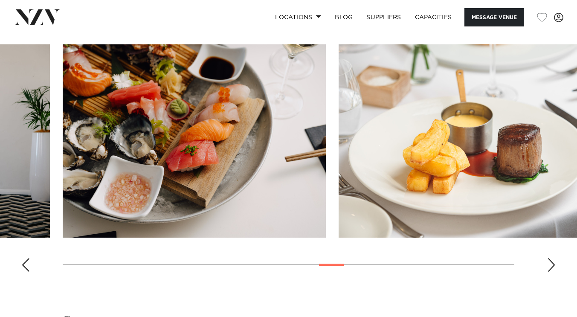
click at [555, 258] on div "Next slide" at bounding box center [551, 265] width 9 height 14
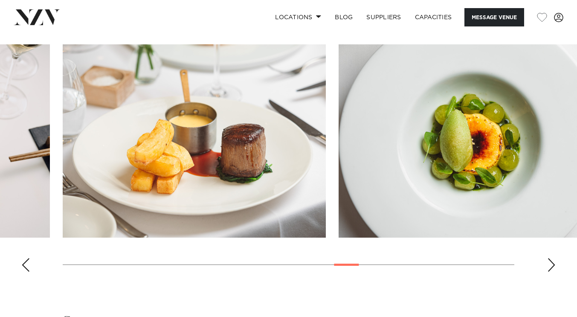
click at [554, 258] on div "Next slide" at bounding box center [551, 265] width 9 height 14
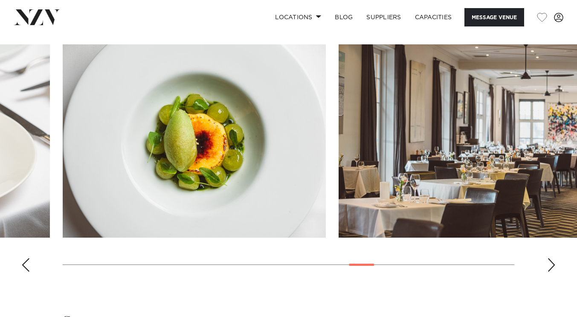
click at [555, 258] on div "Next slide" at bounding box center [551, 265] width 9 height 14
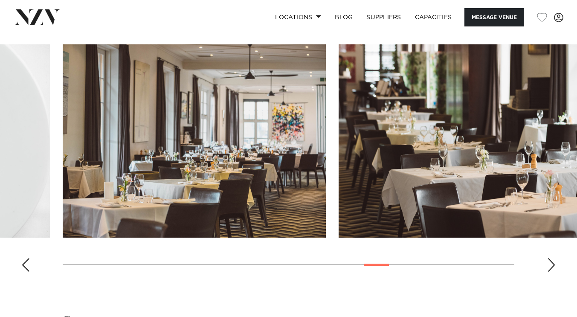
click at [552, 258] on div "Next slide" at bounding box center [551, 265] width 9 height 14
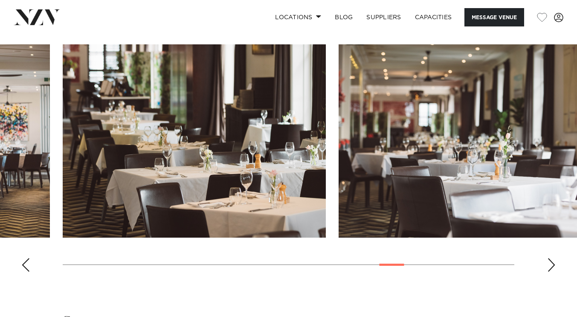
click at [555, 258] on div "Next slide" at bounding box center [551, 265] width 9 height 14
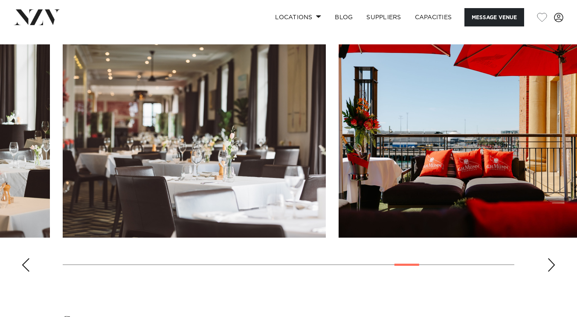
click at [552, 258] on div "Next slide" at bounding box center [551, 265] width 9 height 14
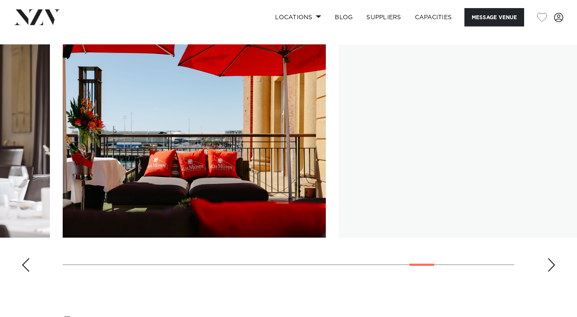
click at [552, 258] on div "Next slide" at bounding box center [551, 265] width 9 height 14
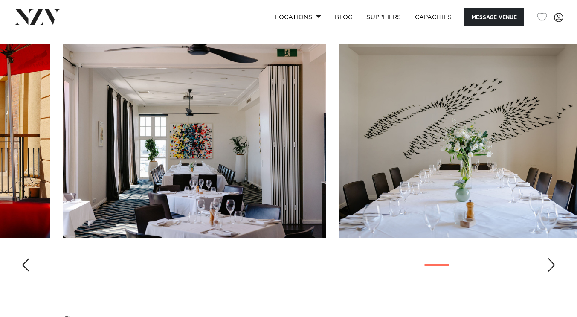
click at [555, 258] on div "Next slide" at bounding box center [551, 265] width 9 height 14
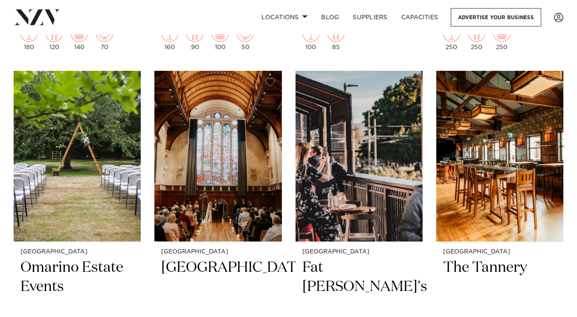
scroll to position [2456, 0]
